Goal: Task Accomplishment & Management: Use online tool/utility

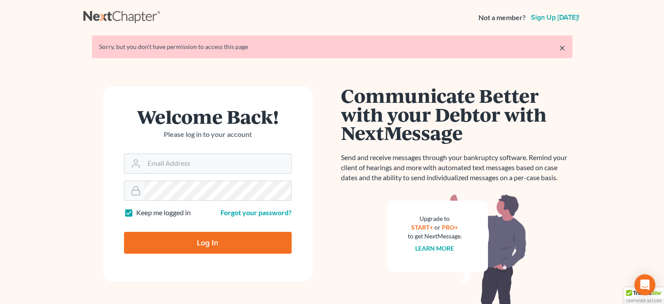
type input "[PERSON_NAME][EMAIL_ADDRESS][DOMAIN_NAME]"
click at [155, 249] on input "Log In" at bounding box center [208, 242] width 168 height 22
type input "Thinking..."
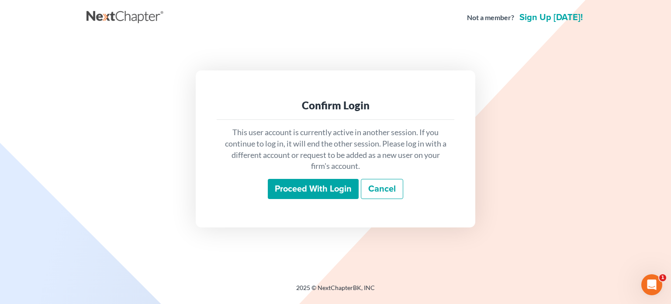
click at [321, 193] on input "Proceed with login" at bounding box center [313, 189] width 91 height 20
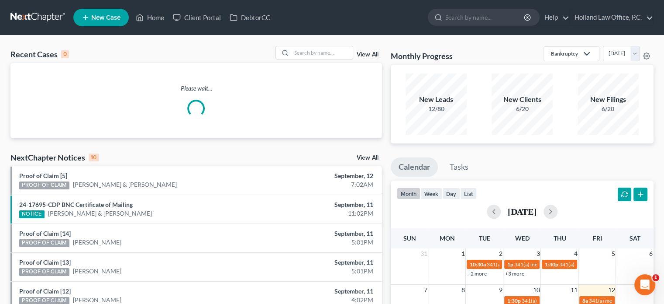
scroll to position [87, 0]
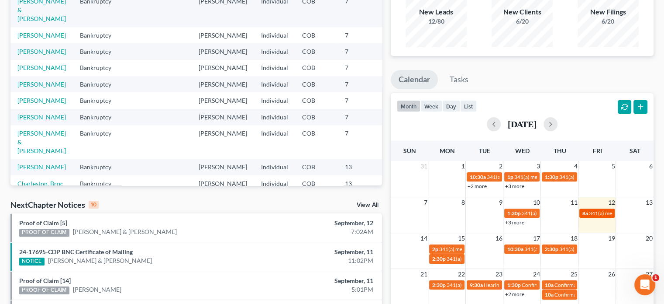
click at [603, 211] on span "341(a) meeting for [PERSON_NAME]" at bounding box center [631, 213] width 84 height 7
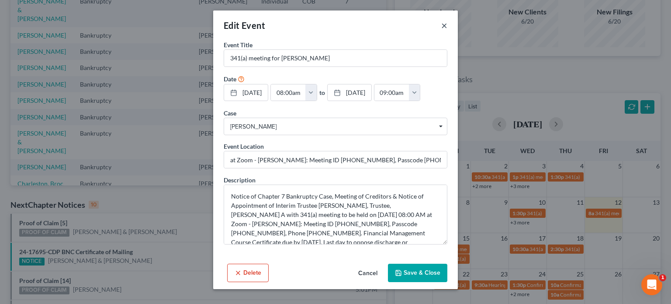
click at [446, 25] on button "×" at bounding box center [444, 25] width 6 height 10
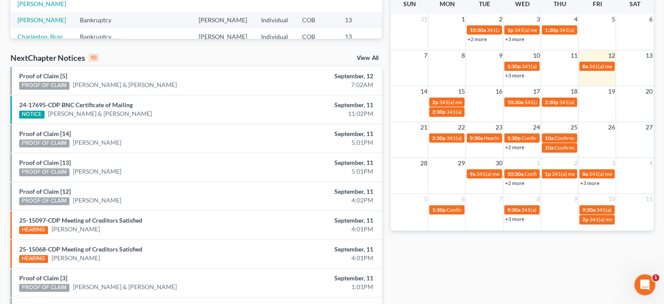
scroll to position [190, 0]
